Goal: Task Accomplishment & Management: Use online tool/utility

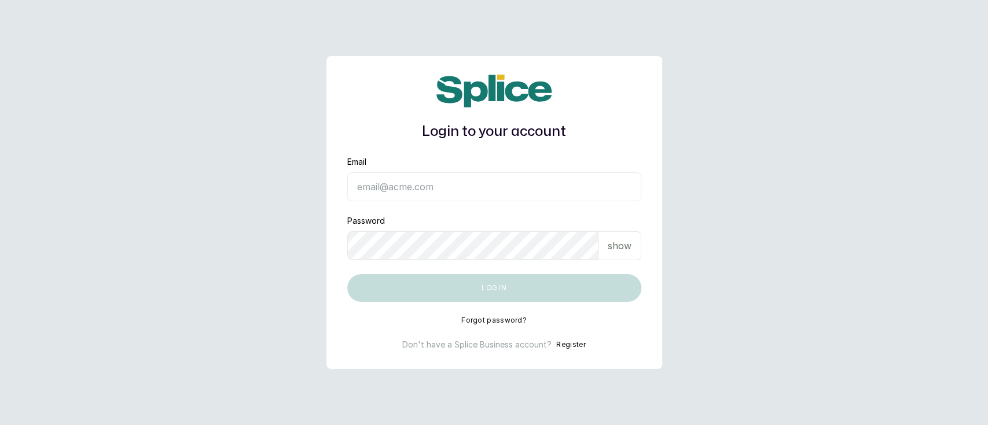
click at [397, 192] on input "Email" at bounding box center [494, 186] width 294 height 29
type input "[EMAIL_ADDRESS][DOMAIN_NAME]"
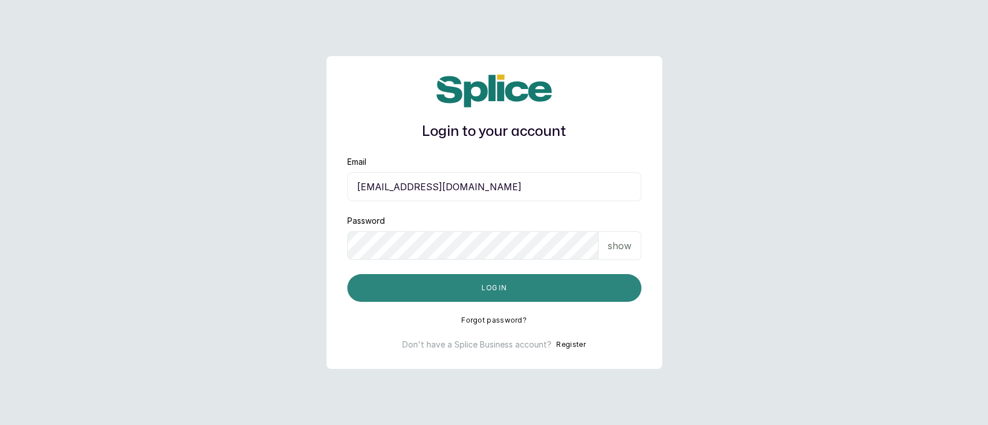
click at [510, 295] on button "Log in" at bounding box center [494, 288] width 294 height 28
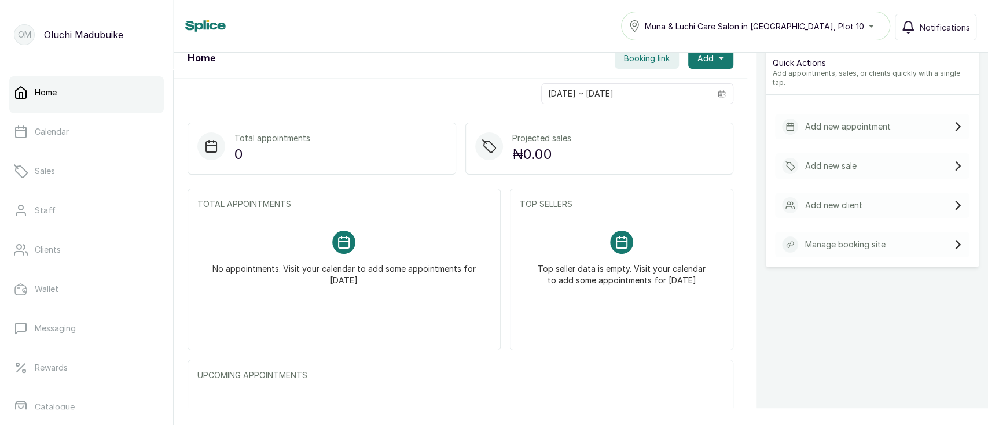
scroll to position [123, 0]
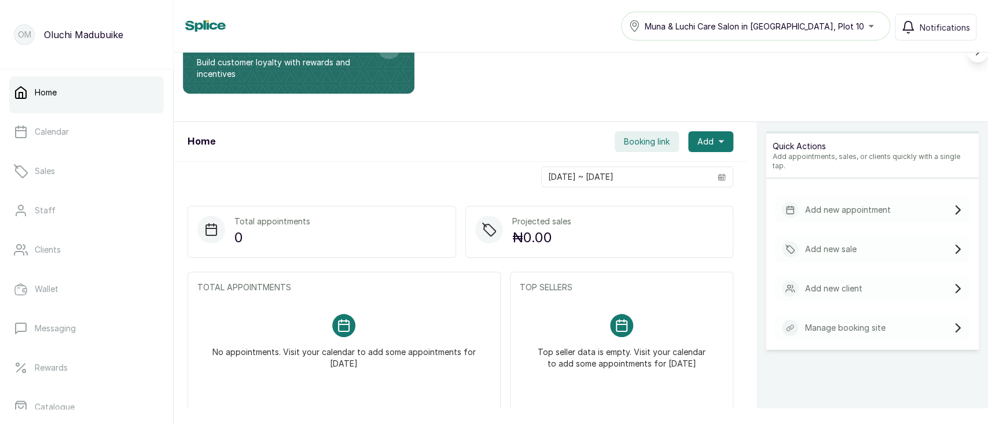
click at [825, 247] on div "Add new sale" at bounding box center [819, 249] width 75 height 16
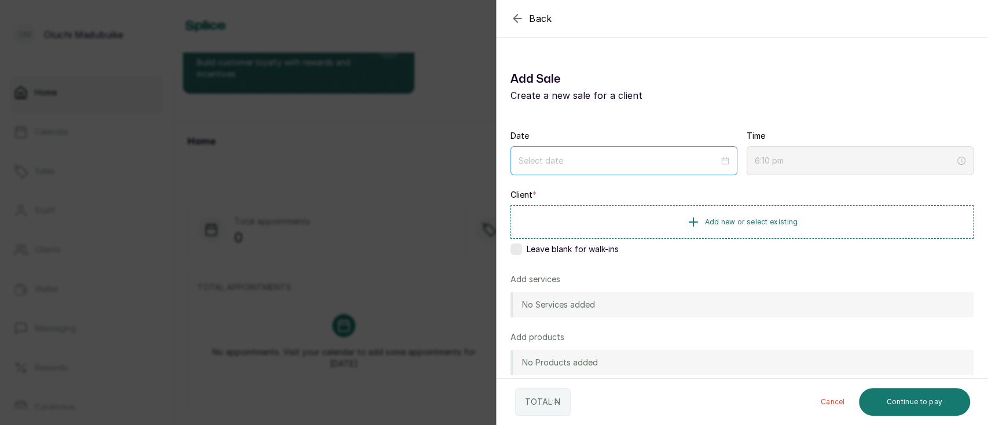
click at [658, 148] on div at bounding box center [623, 160] width 227 height 29
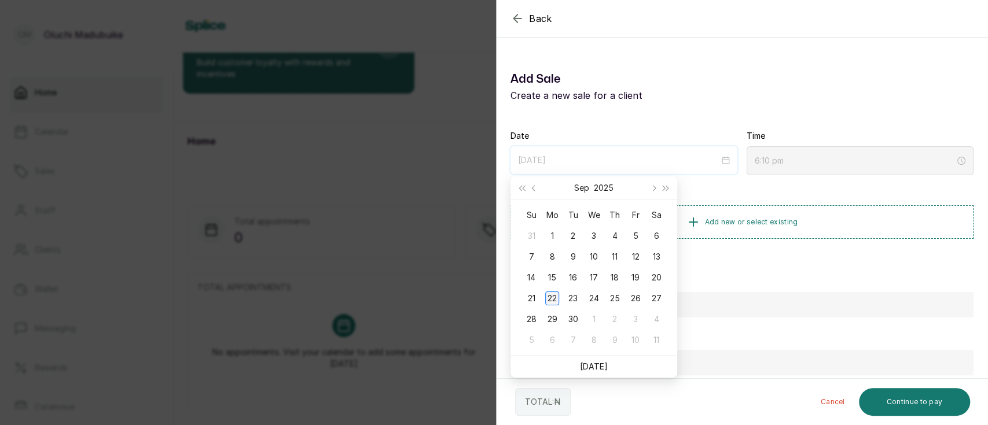
type input "2025/09/22"
click at [555, 303] on div "22" at bounding box center [552, 299] width 14 height 14
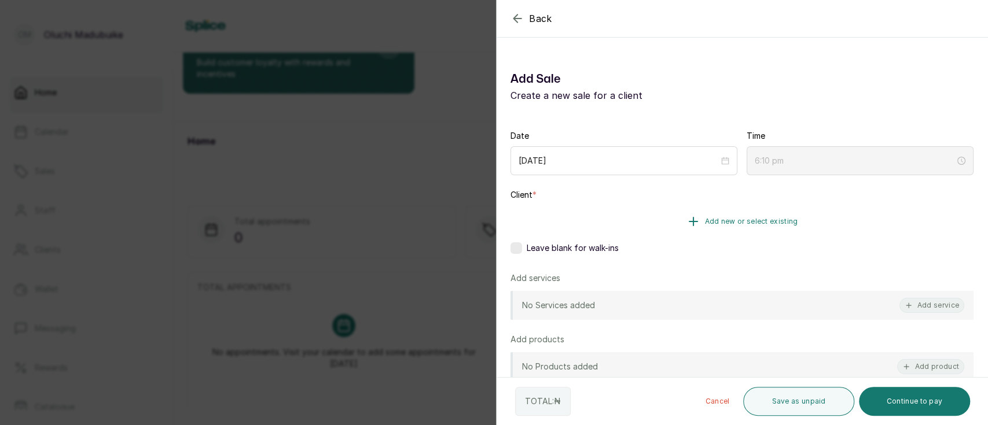
click at [718, 227] on button "Add new or select existing" at bounding box center [741, 221] width 463 height 32
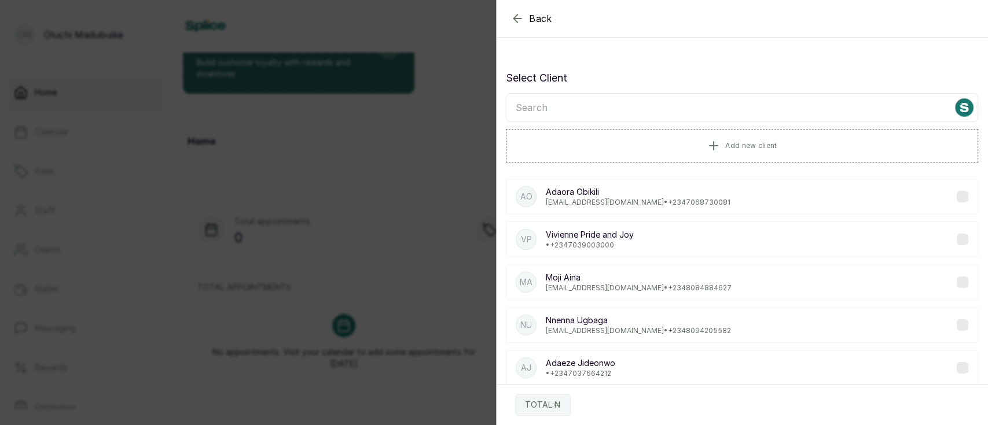
click at [621, 69] on div "Select Client Add new client AO Adaora Obikili aobikili@gmail.com • +234 706873…" at bounding box center [741, 340] width 491 height 558
click at [518, 23] on icon "button" at bounding box center [517, 19] width 14 height 14
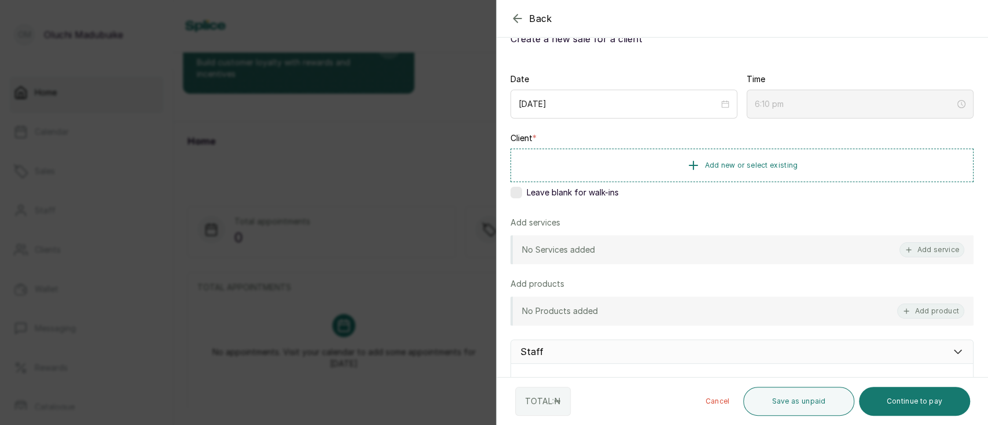
scroll to position [93, 0]
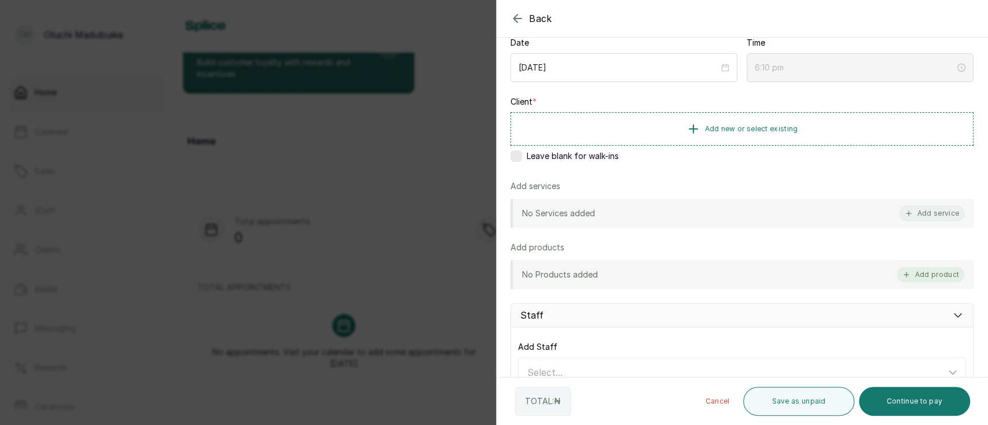
click at [907, 271] on button "Add product" at bounding box center [930, 274] width 67 height 15
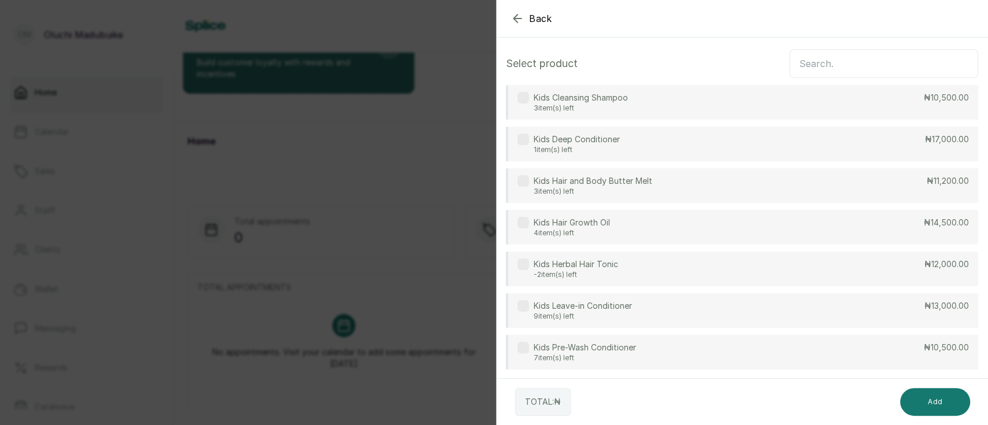
click at [521, 102] on label at bounding box center [523, 98] width 12 height 12
click at [521, 137] on label at bounding box center [523, 140] width 12 height 12
click at [522, 165] on div "Kids Cleansing Shampoo 3 item(s) left ₦10,500.00 Kids Deep Conditioner 1 item(s…" at bounding box center [742, 227] width 472 height 285
click at [521, 182] on label at bounding box center [523, 181] width 12 height 12
click at [523, 227] on label at bounding box center [523, 223] width 12 height 12
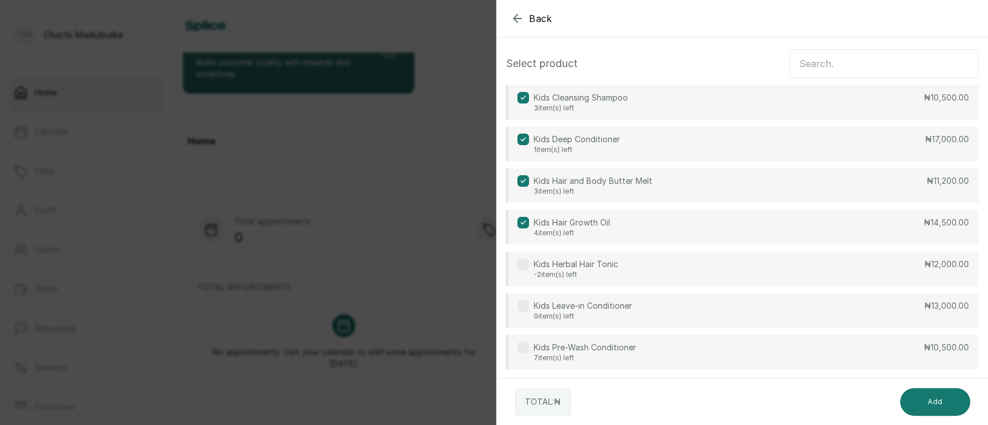
click at [519, 267] on label at bounding box center [523, 265] width 12 height 12
click at [519, 310] on label at bounding box center [523, 306] width 12 height 12
click at [523, 353] on div "Kids Pre-Wash Conditioner 7 item(s) left" at bounding box center [576, 352] width 119 height 21
click at [951, 406] on button "Add" at bounding box center [935, 402] width 70 height 28
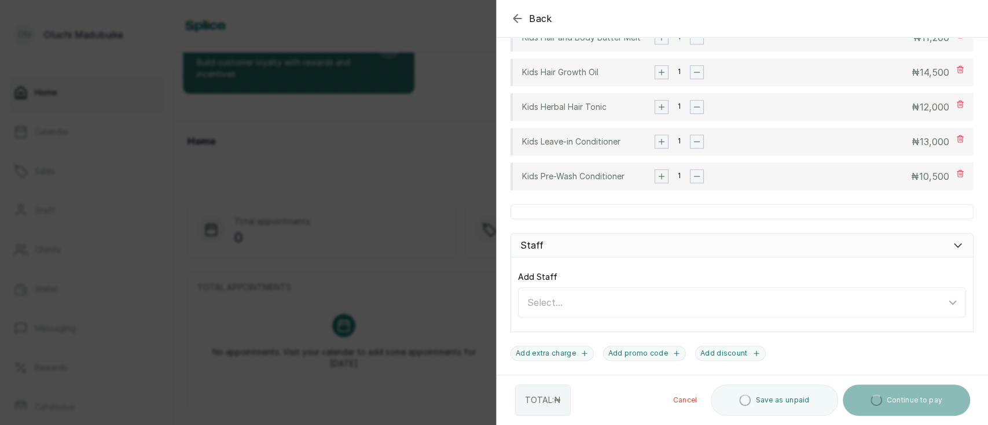
scroll to position [481, 0]
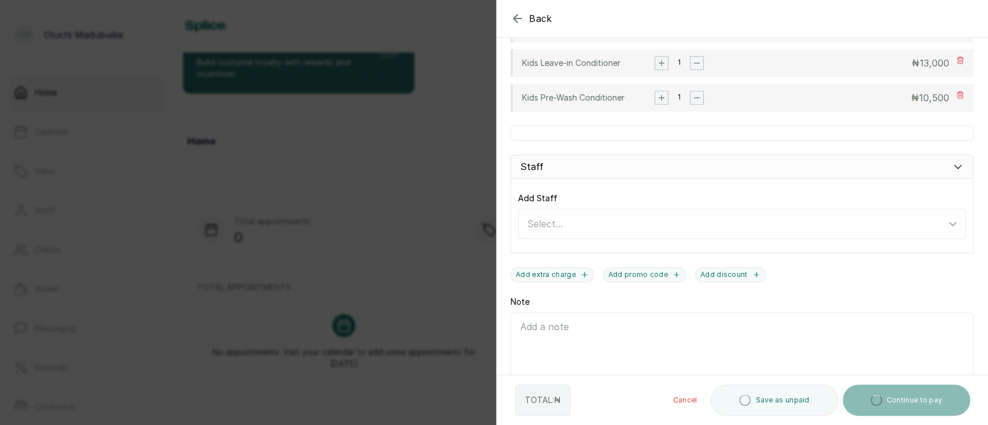
click at [881, 165] on div "Staff" at bounding box center [741, 166] width 463 height 24
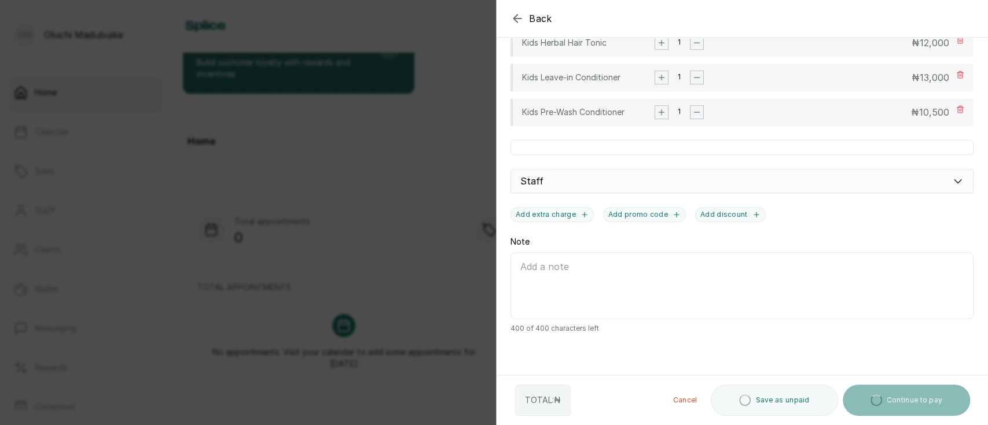
click at [645, 175] on div "Staff" at bounding box center [741, 181] width 463 height 24
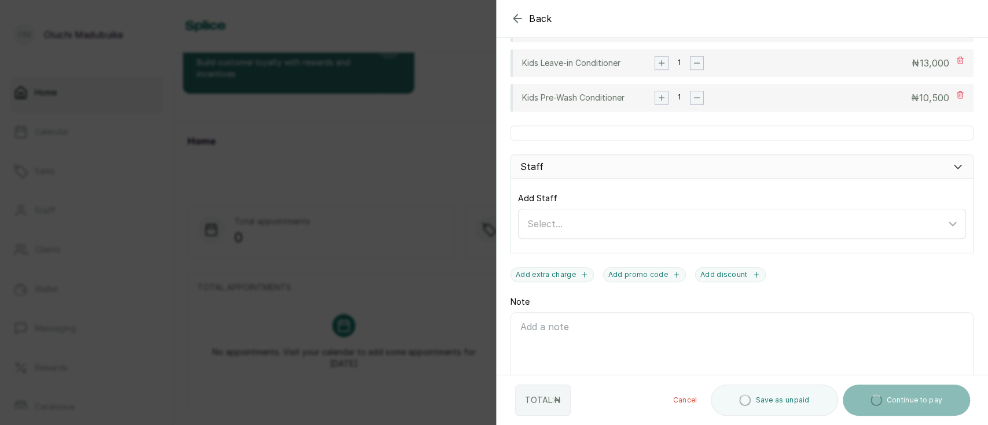
click at [604, 233] on div "Select..." at bounding box center [743, 224] width 444 height 22
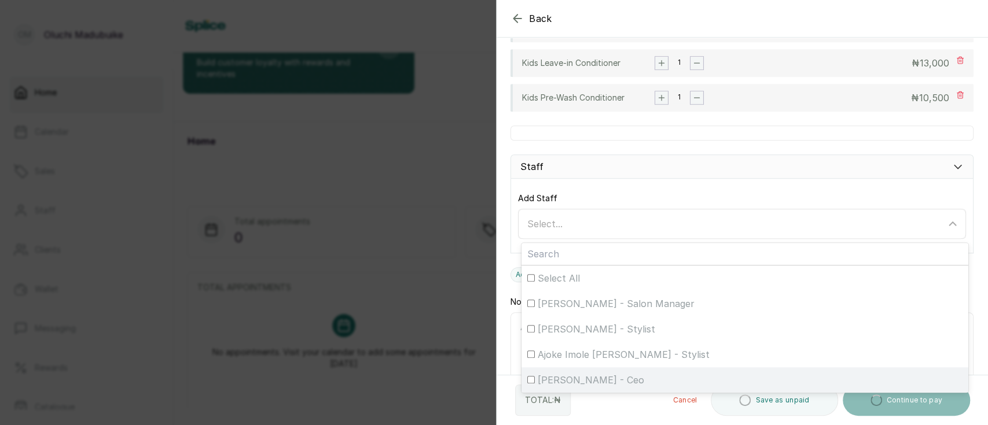
click at [534, 377] on input "Oluchi Madubuike - Ceo" at bounding box center [531, 380] width 8 height 8
checkbox input "true"
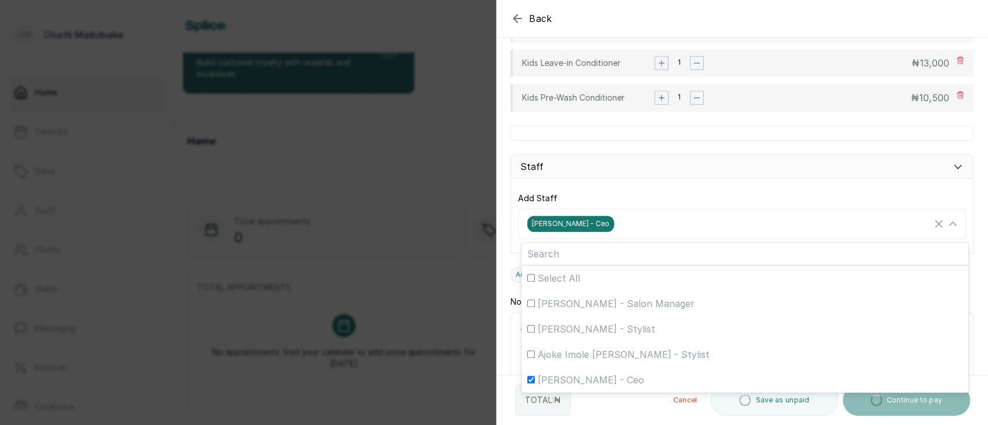
click at [968, 255] on div "Date 2025/09/22 Time 6:11 pm Client * Add new or select existing Leave blank fo…" at bounding box center [741, 42] width 491 height 796
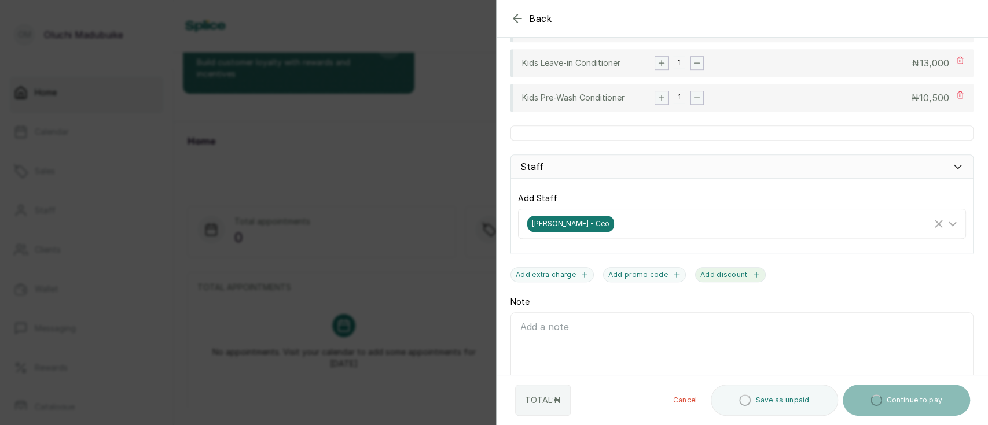
click at [718, 274] on button "Add discount" at bounding box center [730, 274] width 71 height 15
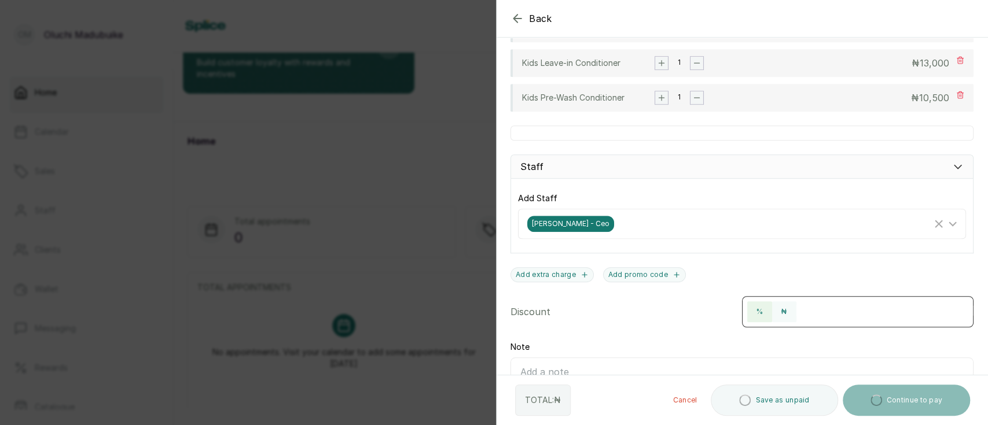
click at [748, 310] on button "%" at bounding box center [759, 311] width 25 height 21
click at [827, 311] on input "number" at bounding box center [886, 310] width 174 height 19
type input "10"
